Goal: Task Accomplishment & Management: Manage account settings

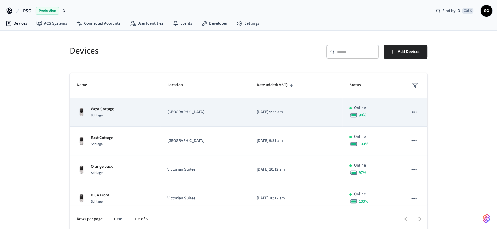
click at [218, 106] on td "[GEOGRAPHIC_DATA]" at bounding box center [204, 112] width 89 height 29
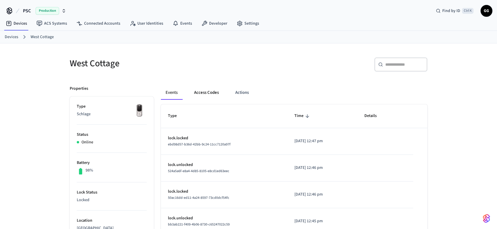
click at [212, 91] on button "Access Codes" at bounding box center [206, 93] width 34 height 14
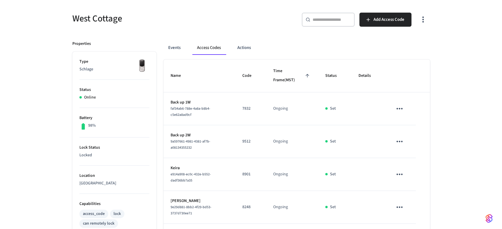
scroll to position [41, 0]
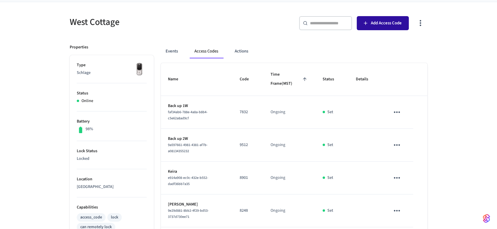
click at [376, 20] on span "Add Access Code" at bounding box center [386, 23] width 31 height 8
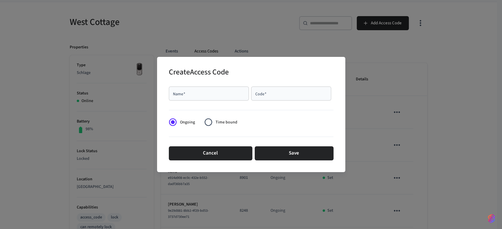
click at [225, 99] on div "Name   *" at bounding box center [209, 94] width 80 height 14
type input "***"
click at [268, 95] on input "Code   *" at bounding box center [290, 94] width 73 height 6
type input "****"
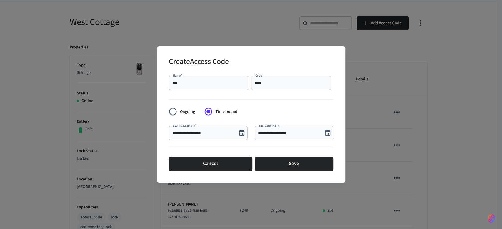
click at [328, 135] on icon "Choose date, selected date is Aug 16, 2025" at bounding box center [327, 133] width 7 height 7
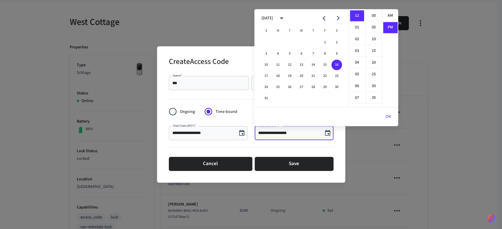
scroll to position [11, 0]
click at [267, 100] on button "31" at bounding box center [266, 98] width 11 height 11
click at [358, 93] on li "07" at bounding box center [357, 98] width 14 height 11
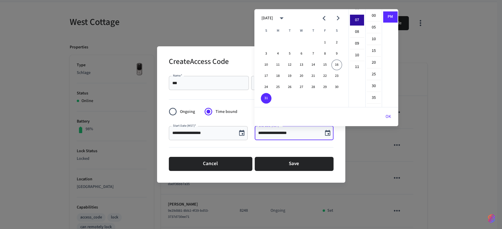
scroll to position [82, 0]
click at [358, 50] on li "10" at bounding box center [357, 51] width 14 height 11
click at [388, 14] on li "AM" at bounding box center [390, 15] width 14 height 11
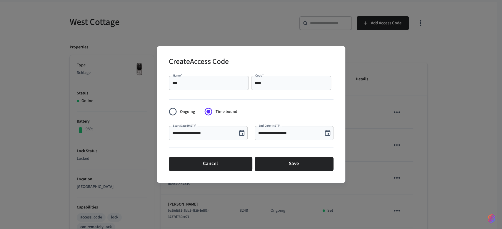
click at [326, 133] on icon "Choose date, selected date is Aug 31, 2025" at bounding box center [327, 133] width 7 height 7
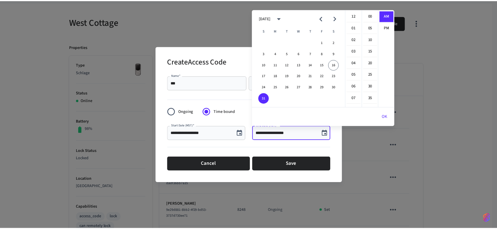
scroll to position [117, 0]
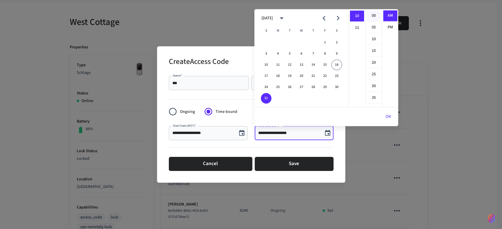
click at [375, 16] on li "00" at bounding box center [373, 15] width 14 height 11
type input "**********"
click at [386, 16] on li "AM" at bounding box center [390, 15] width 14 height 11
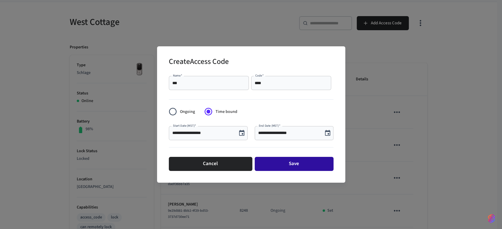
click at [299, 162] on button "Save" at bounding box center [293, 164] width 79 height 14
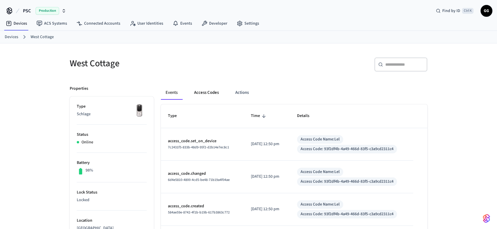
click at [200, 93] on button "Access Codes" at bounding box center [206, 93] width 34 height 14
